Goal: Find specific page/section: Find specific page/section

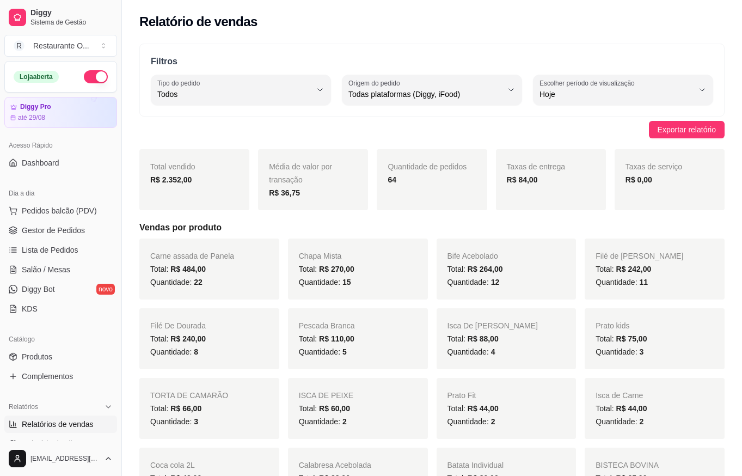
select select "ALL"
select select "0"
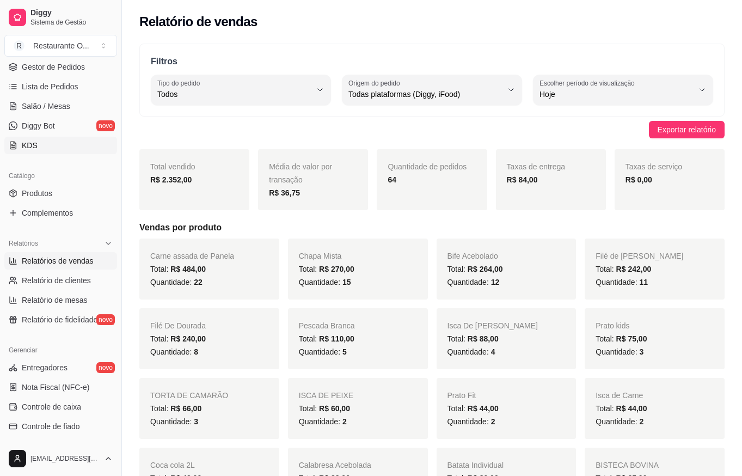
click at [52, 139] on link "KDS" at bounding box center [60, 145] width 113 height 17
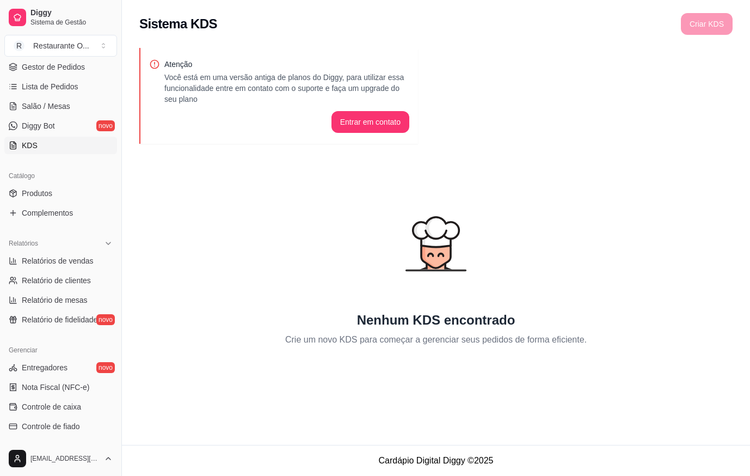
click at [689, 24] on div "Criar KDS" at bounding box center [707, 24] width 52 height 22
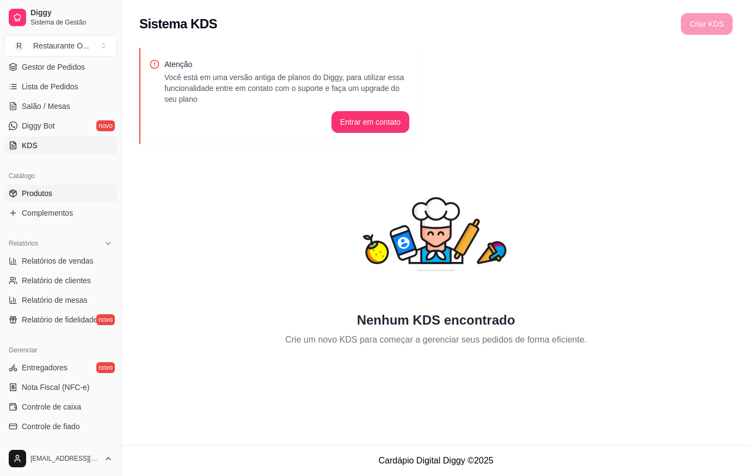
click at [80, 199] on link "Produtos" at bounding box center [60, 193] width 113 height 17
